Goal: Information Seeking & Learning: Learn about a topic

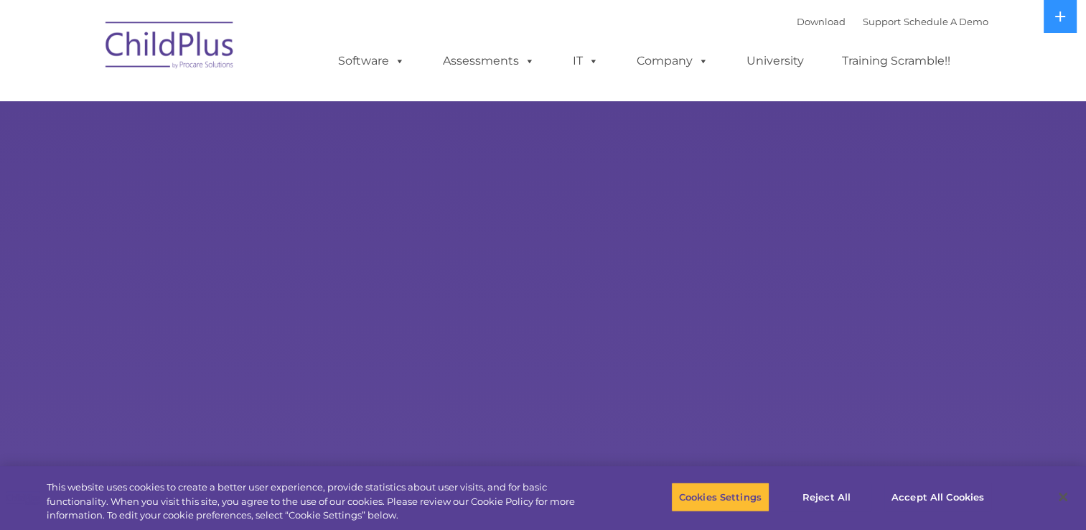
select select "MEDIUM"
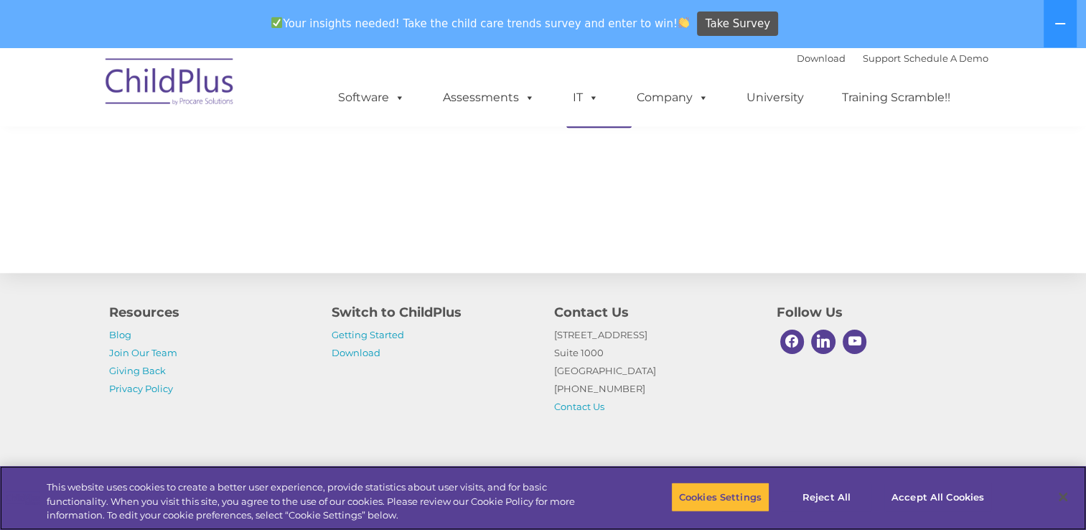
scroll to position [1617, 0]
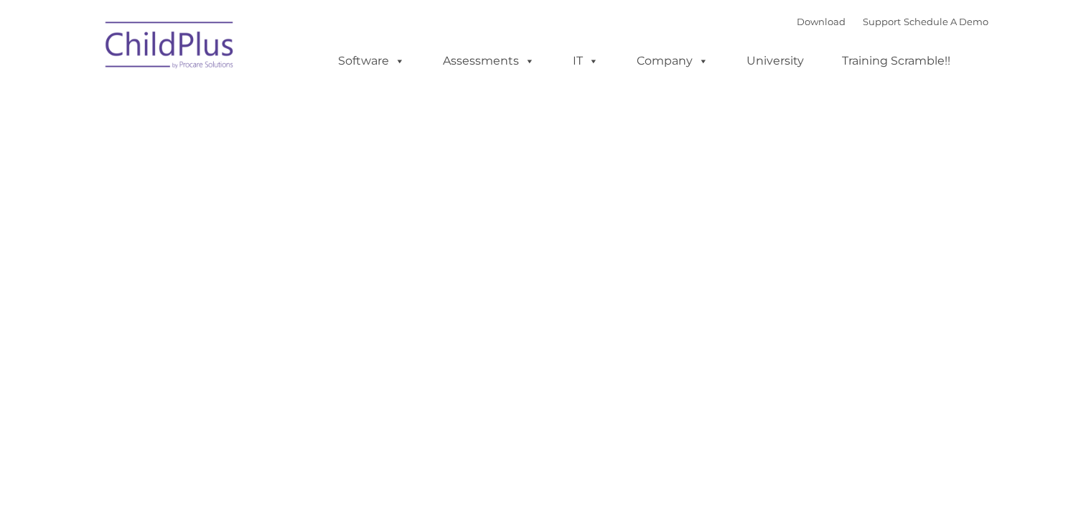
type input ""
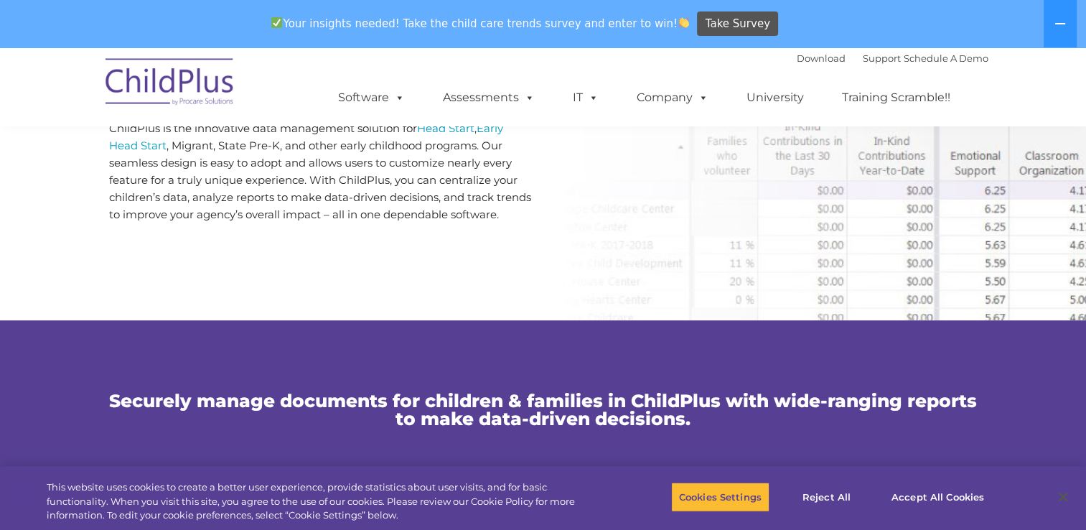
scroll to position [765, 0]
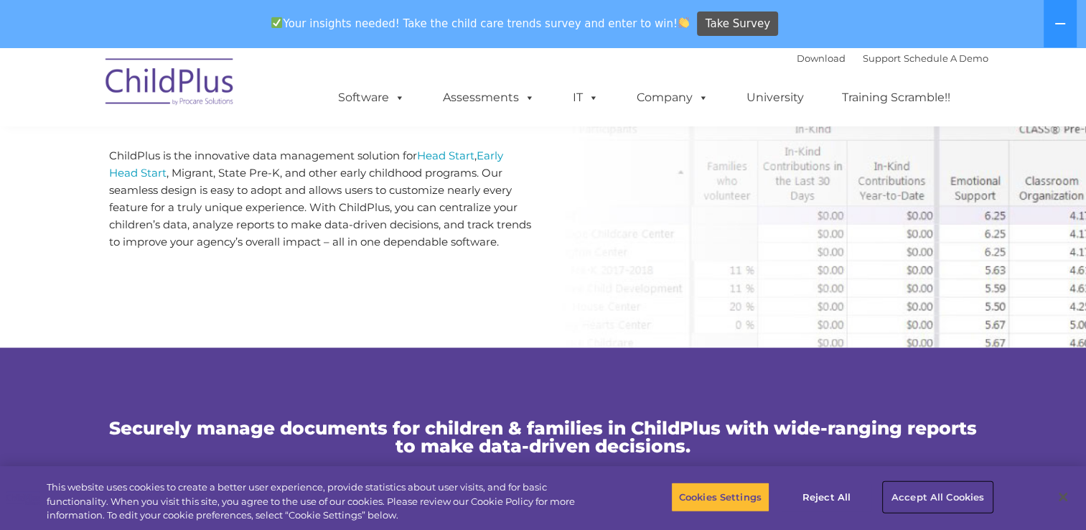
click at [937, 496] on button "Accept All Cookies" at bounding box center [937, 497] width 108 height 30
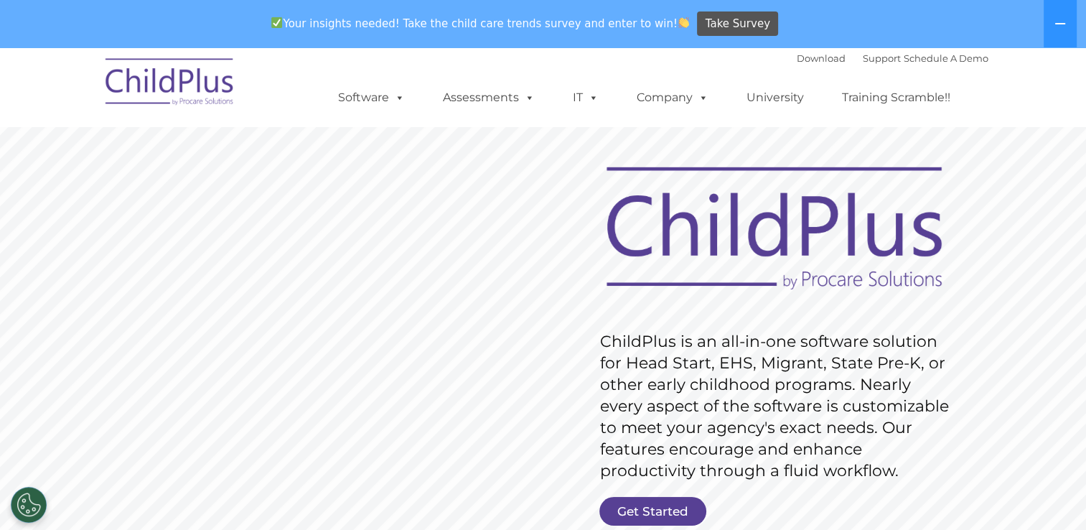
scroll to position [0, 0]
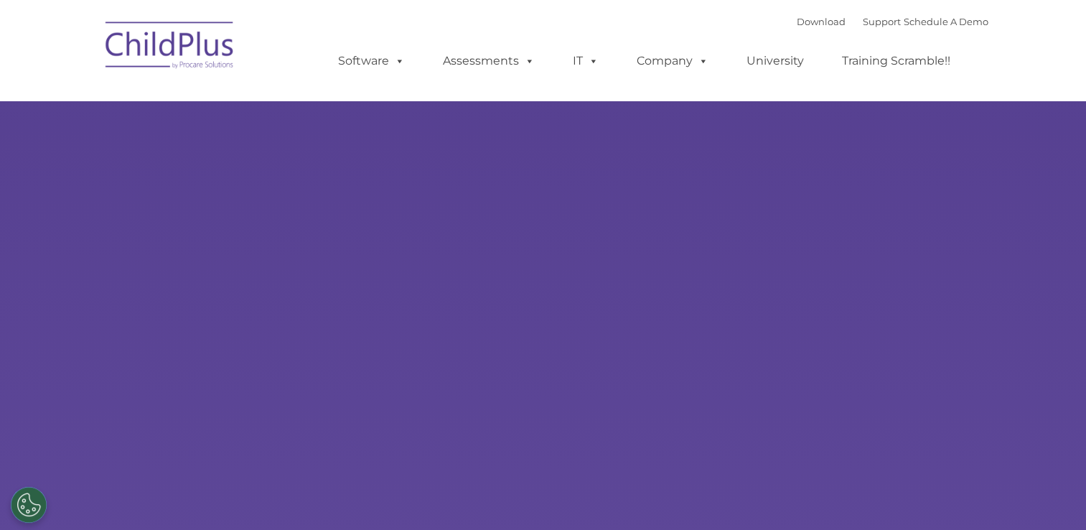
type input ""
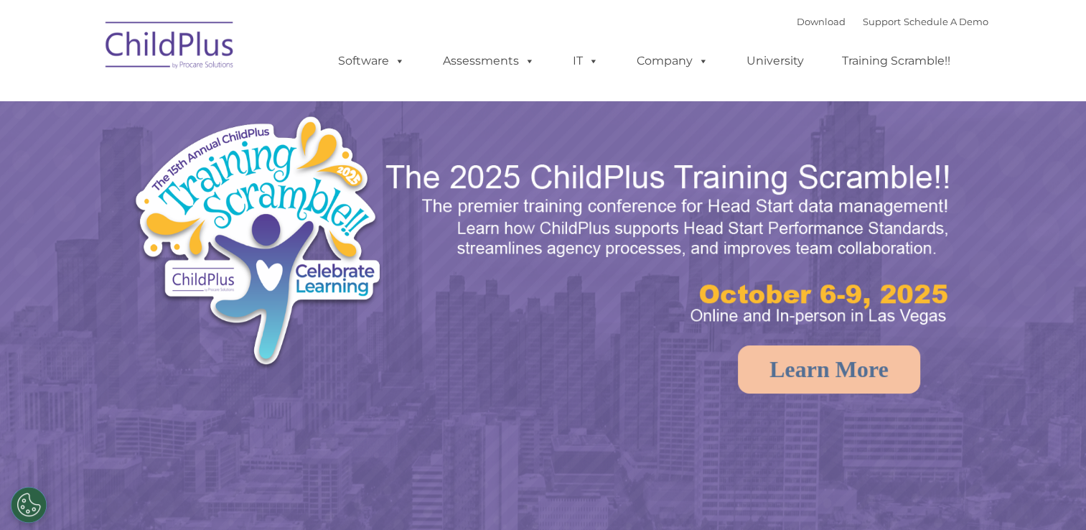
select select "MEDIUM"
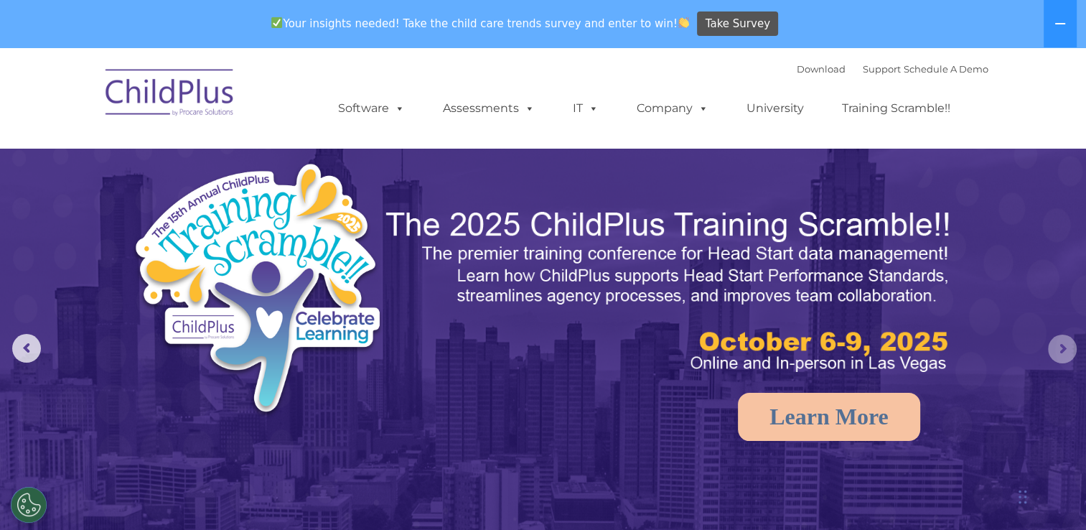
click at [1062, 343] on rs-arrow at bounding box center [1062, 348] width 29 height 29
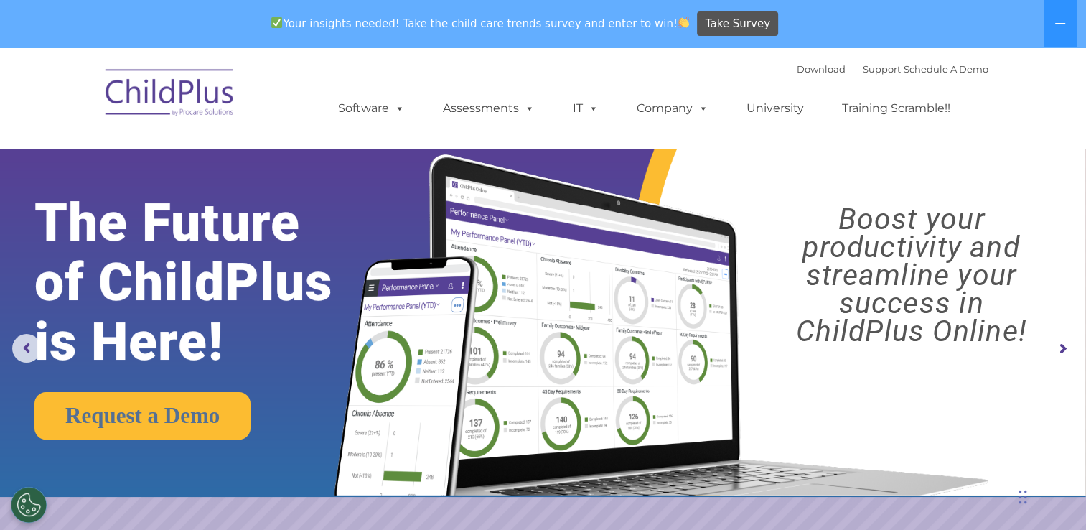
click at [1054, 349] on rs-arrow at bounding box center [1062, 348] width 29 height 29
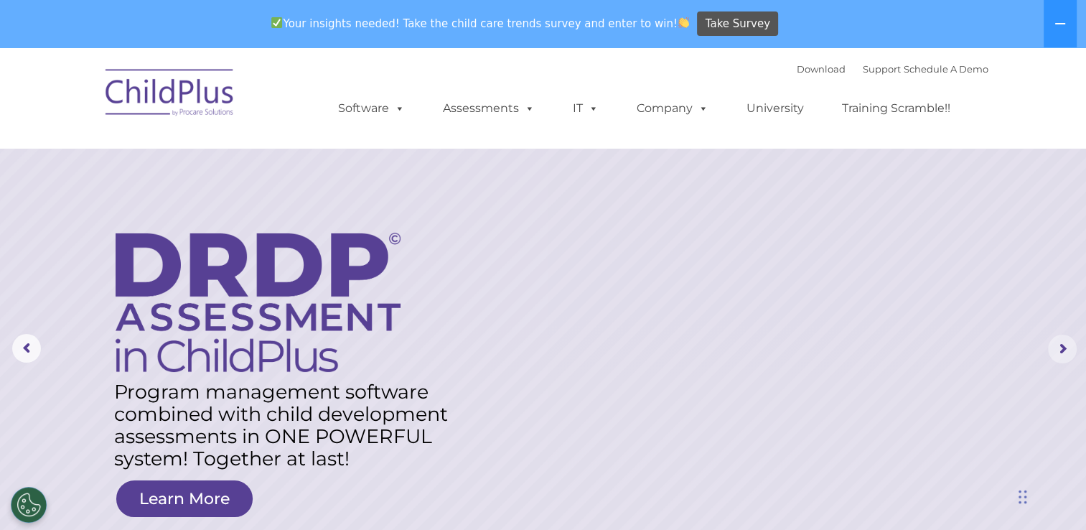
click at [1058, 346] on rs-arrow at bounding box center [1062, 348] width 29 height 29
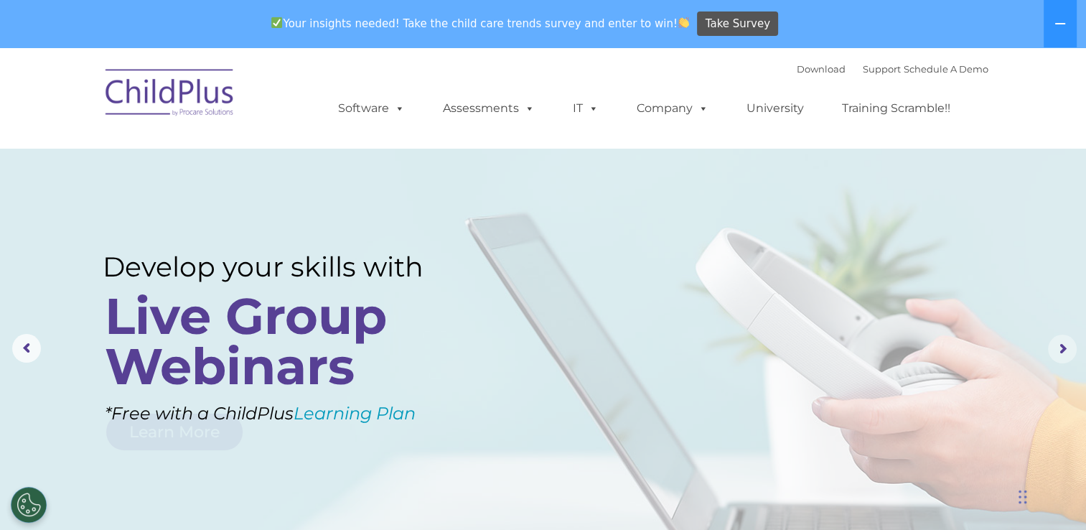
click at [1056, 340] on rs-arrow at bounding box center [1062, 348] width 29 height 29
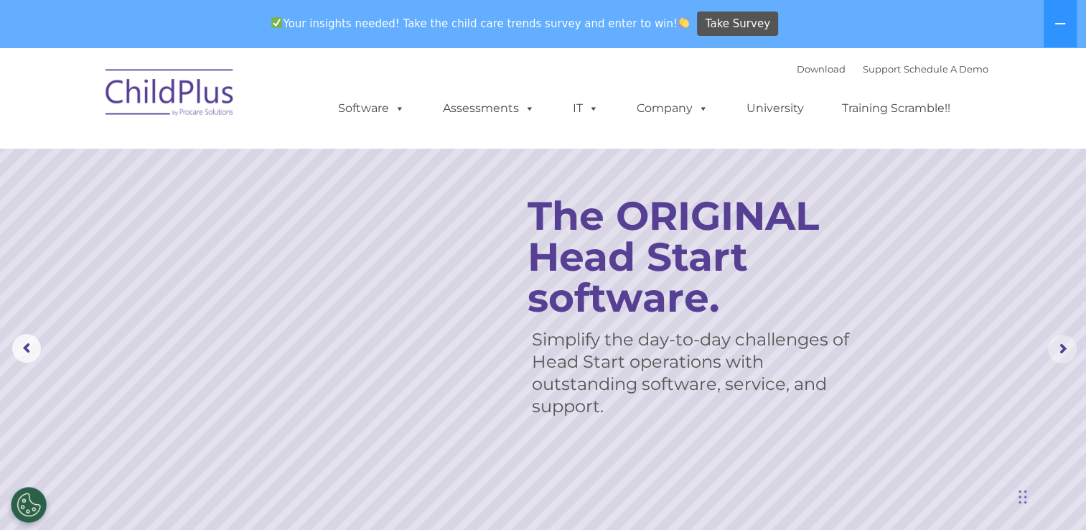
click at [1054, 338] on rs-arrow at bounding box center [1062, 348] width 29 height 29
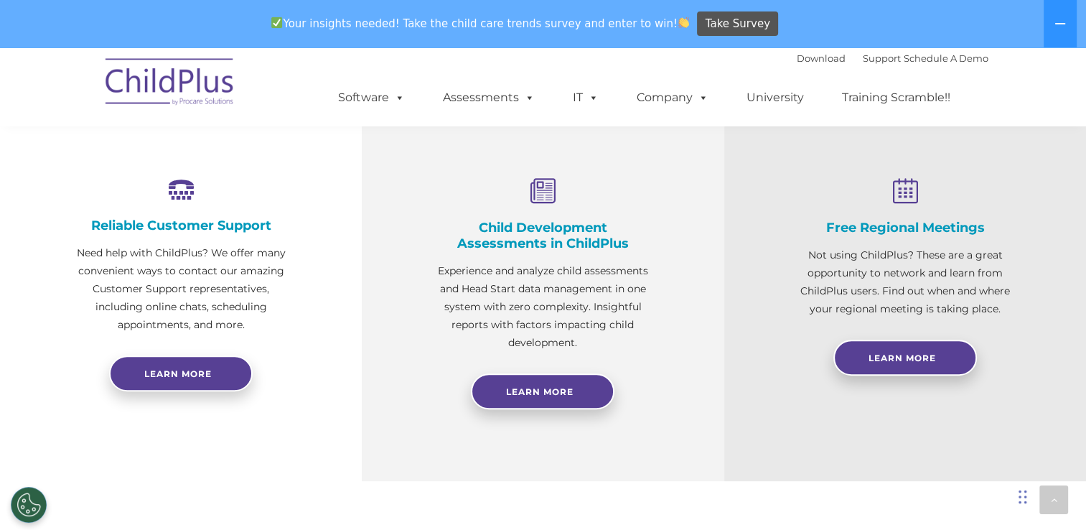
scroll to position [531, 0]
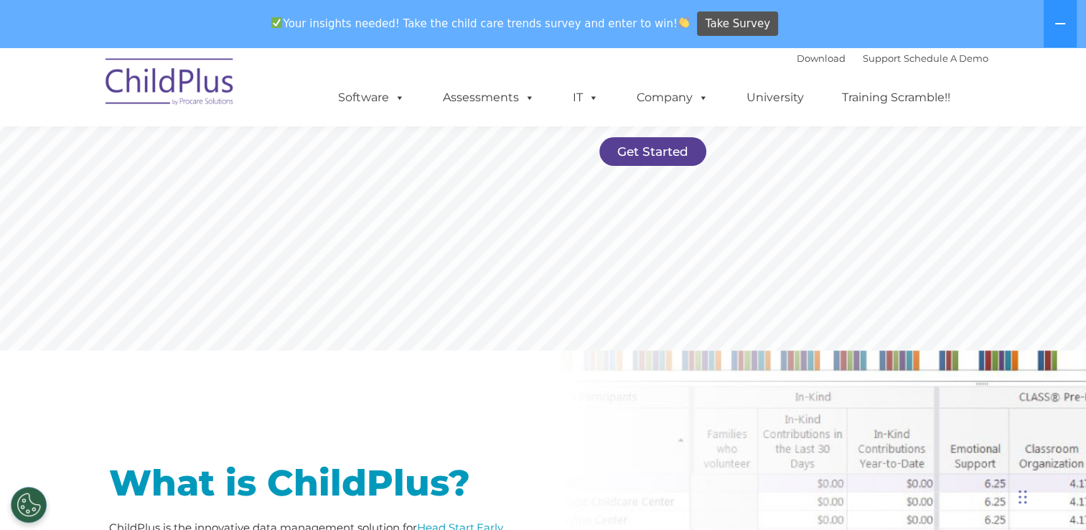
scroll to position [396, 0]
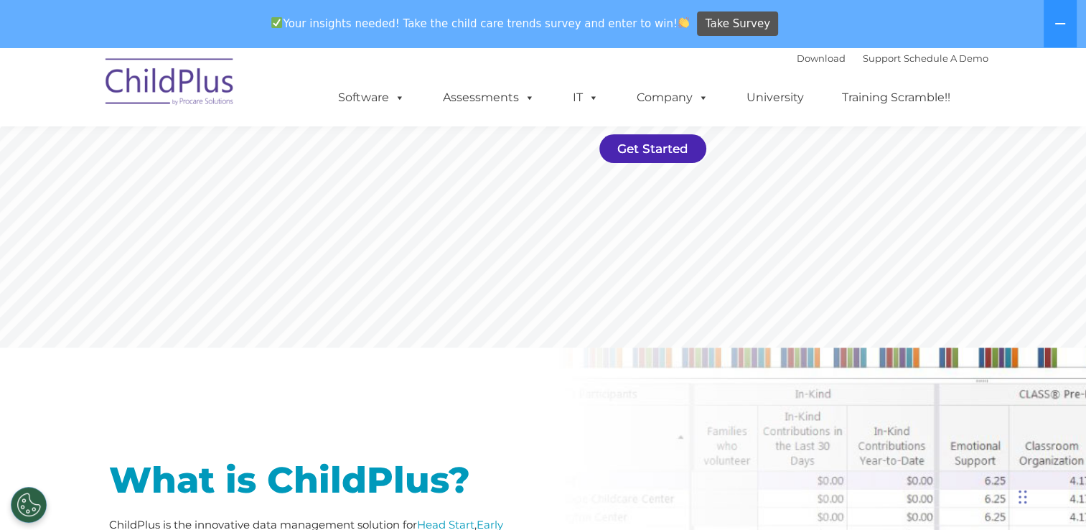
click at [646, 145] on link "Get Started" at bounding box center [652, 148] width 107 height 29
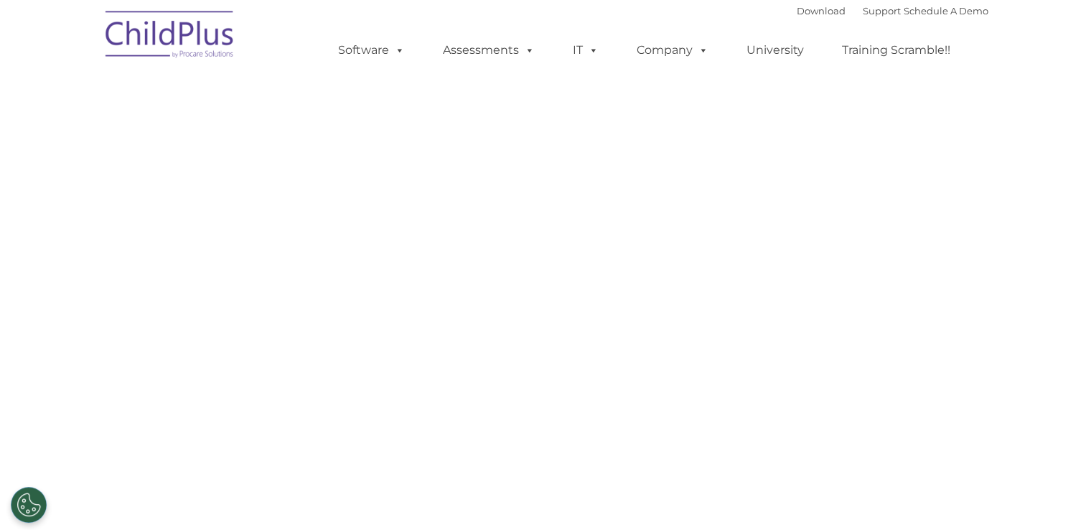
select select "MEDIUM"
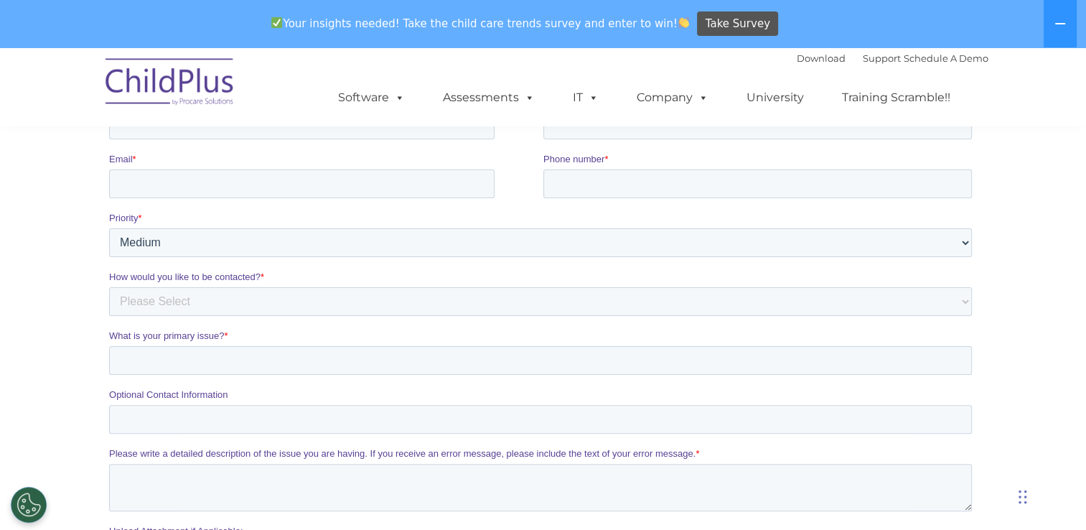
scroll to position [215, 0]
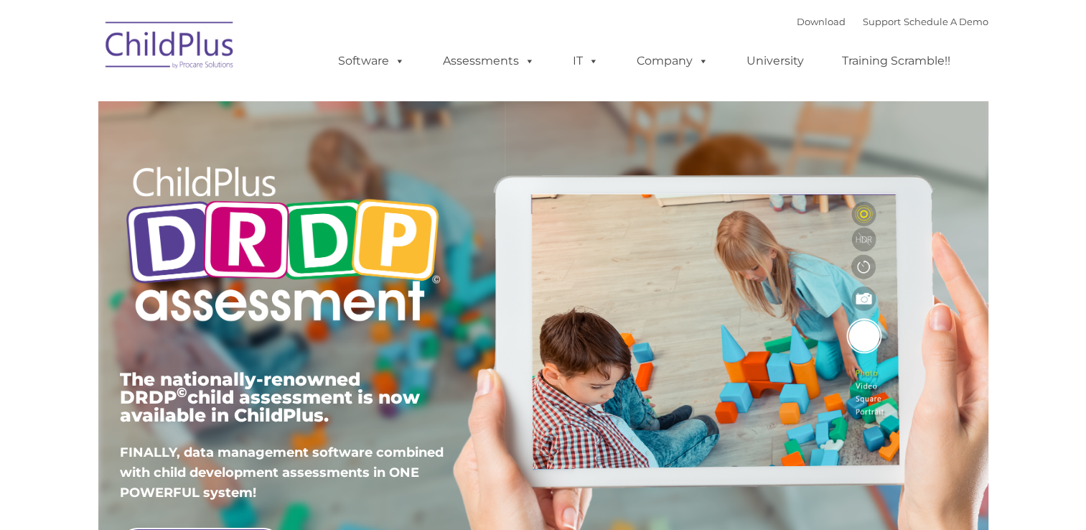
type input ""
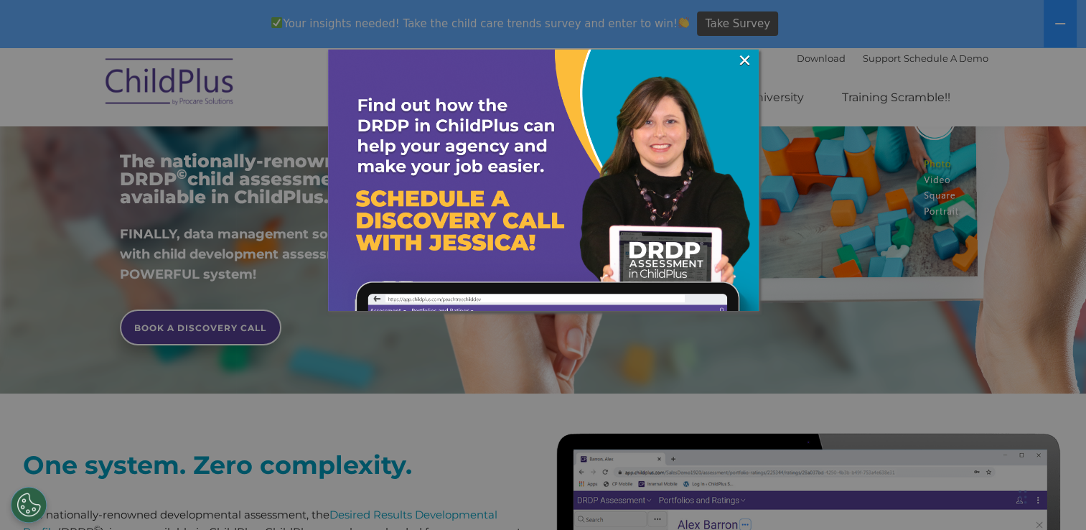
scroll to position [294, 0]
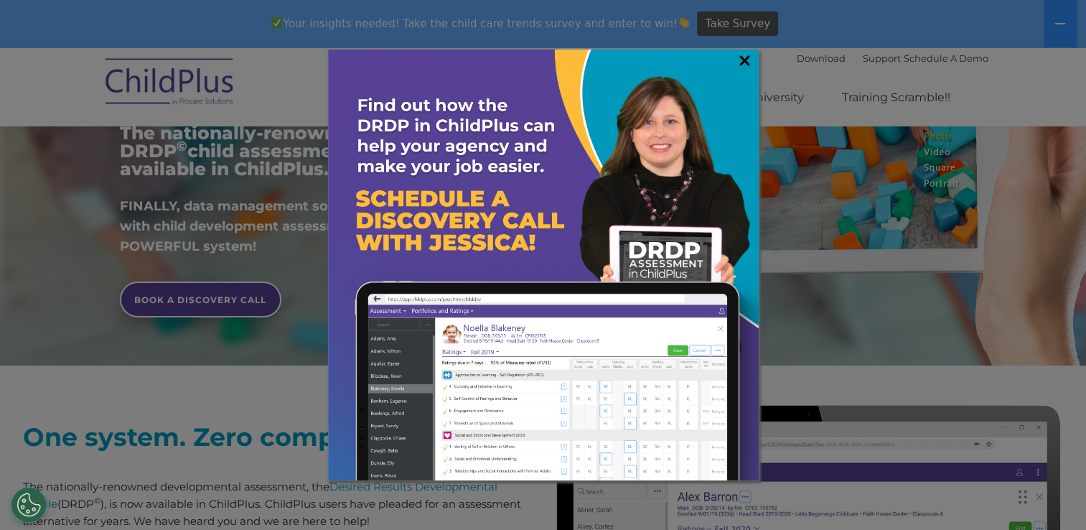
click at [741, 59] on link "×" at bounding box center [744, 60] width 17 height 14
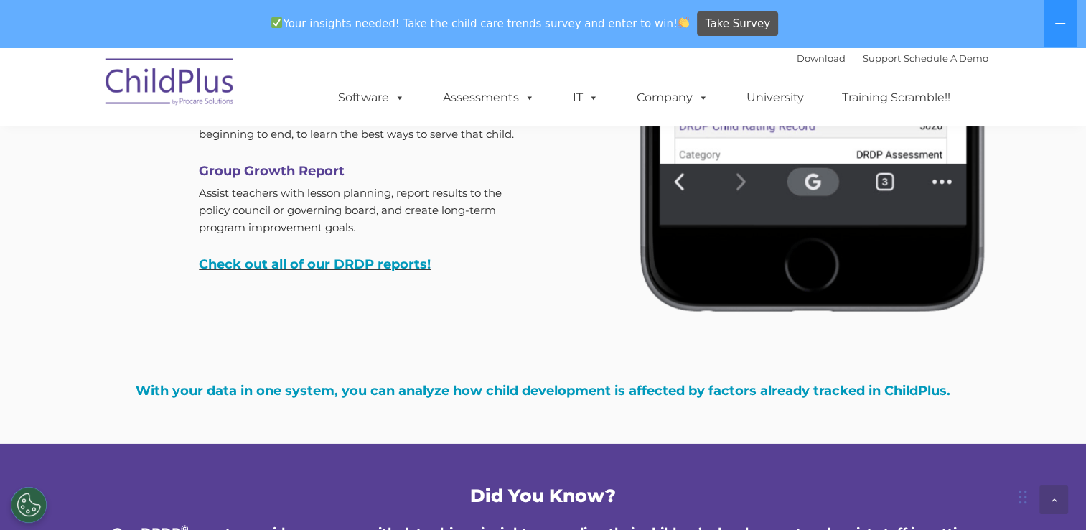
scroll to position [4555, 0]
